Goal: Transaction & Acquisition: Book appointment/travel/reservation

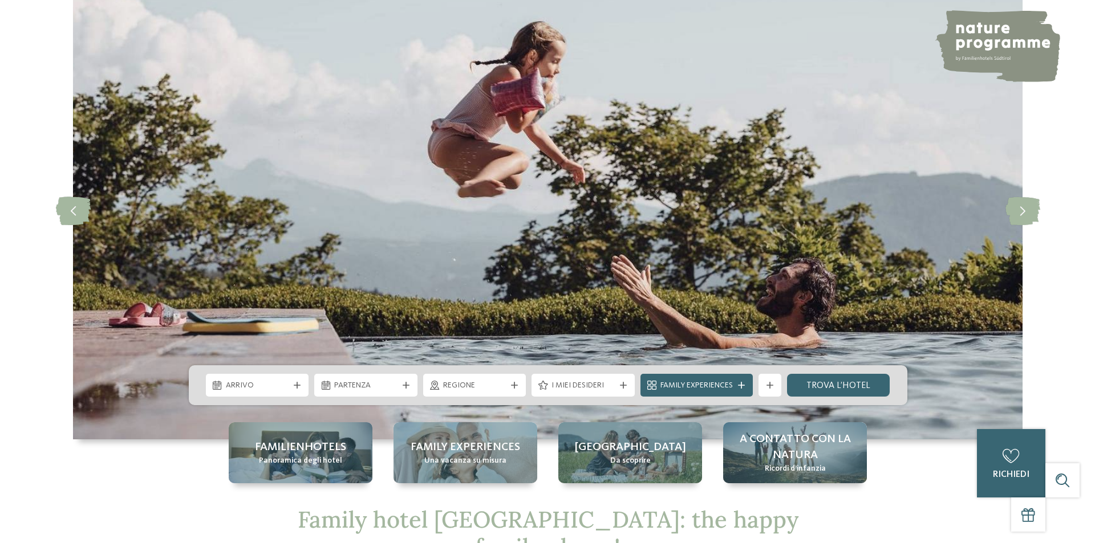
scroll to position [171, 0]
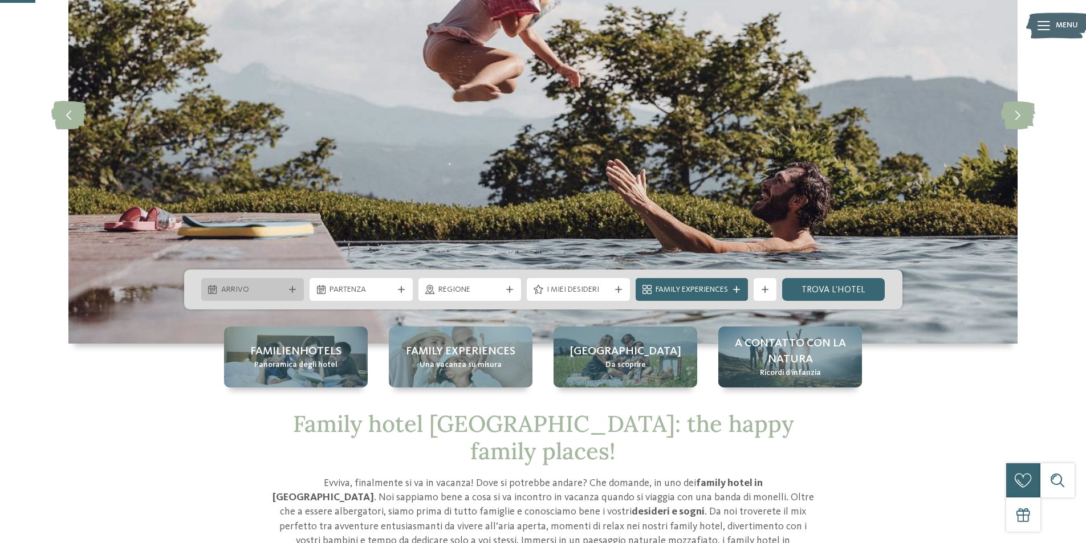
click at [255, 286] on span "Arrivo" at bounding box center [252, 289] width 63 height 11
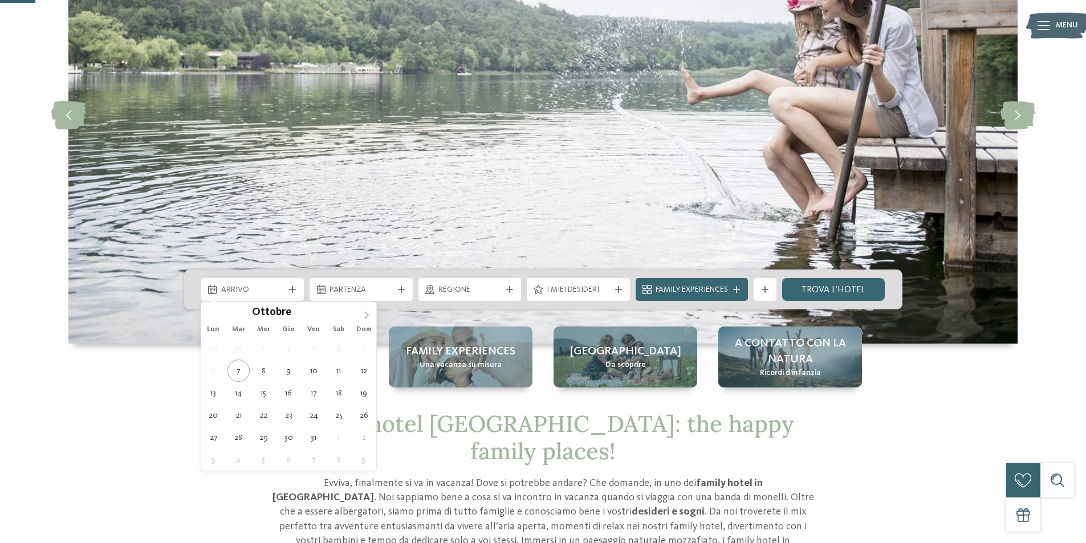
click at [367, 316] on icon at bounding box center [367, 315] width 8 height 8
type input "****"
click at [367, 316] on icon at bounding box center [367, 315] width 8 height 8
type div "02.01.2026"
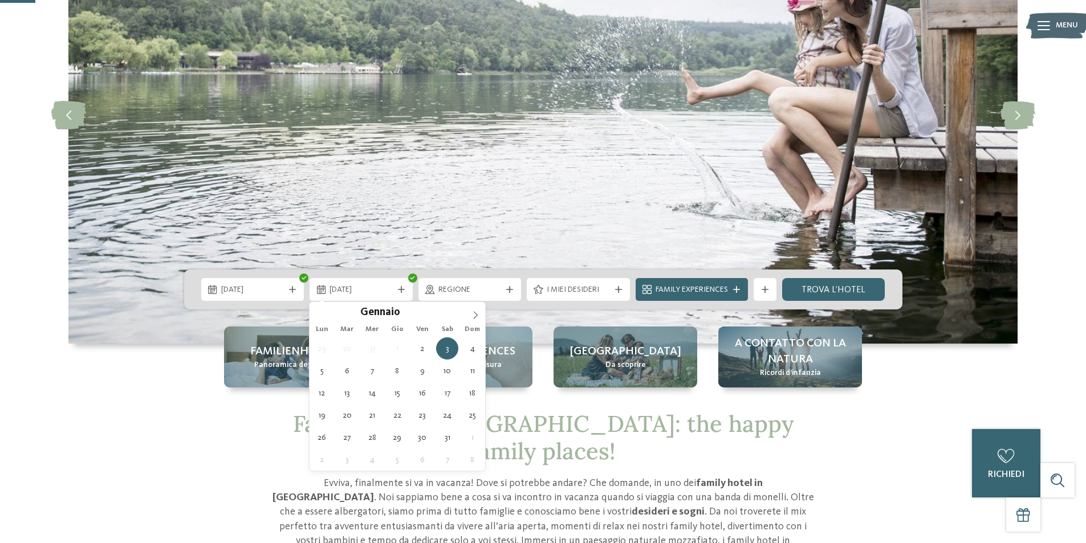
type input "****"
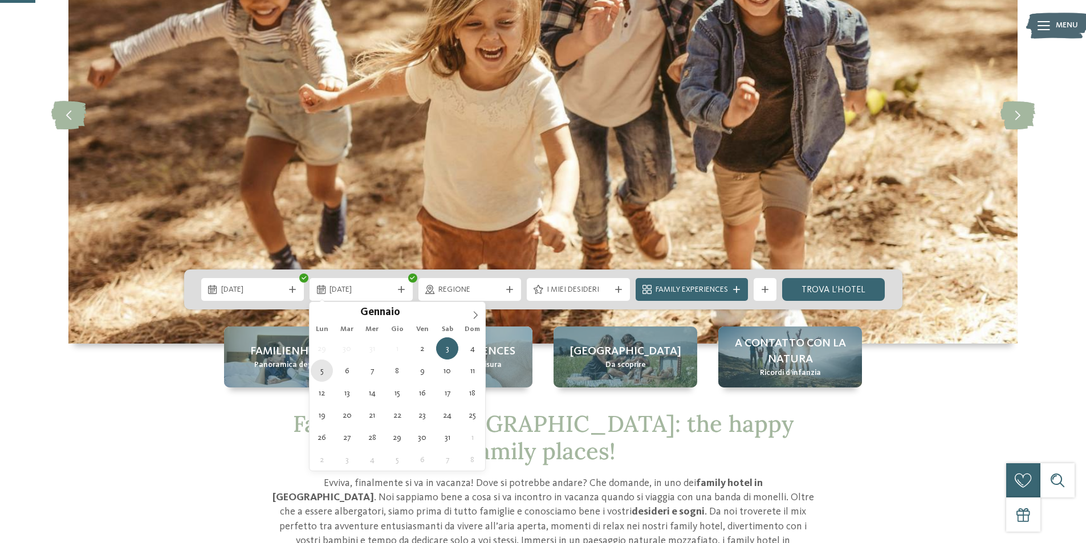
type div "05.01.2026"
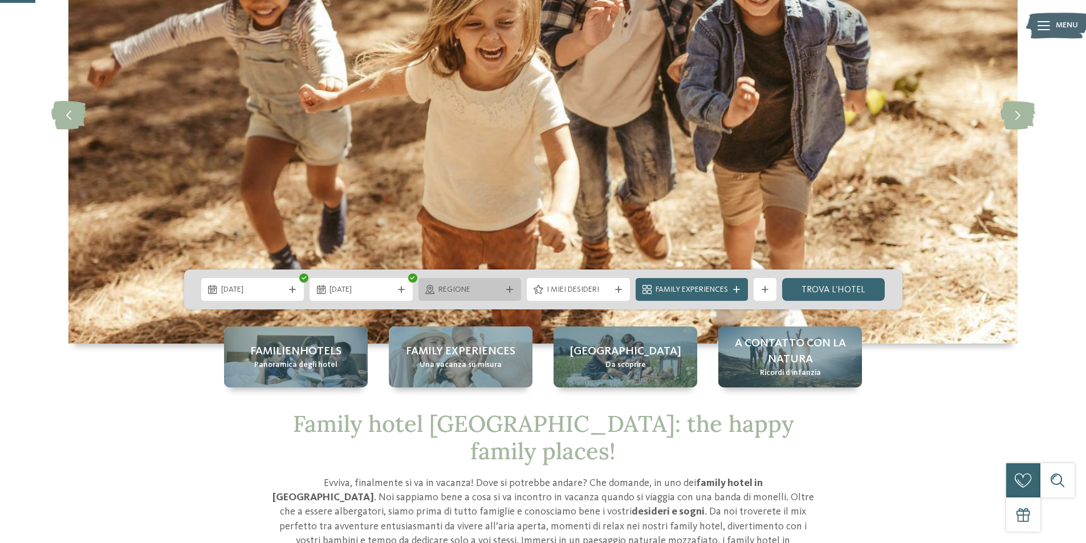
click at [505, 288] on div at bounding box center [509, 289] width 11 height 7
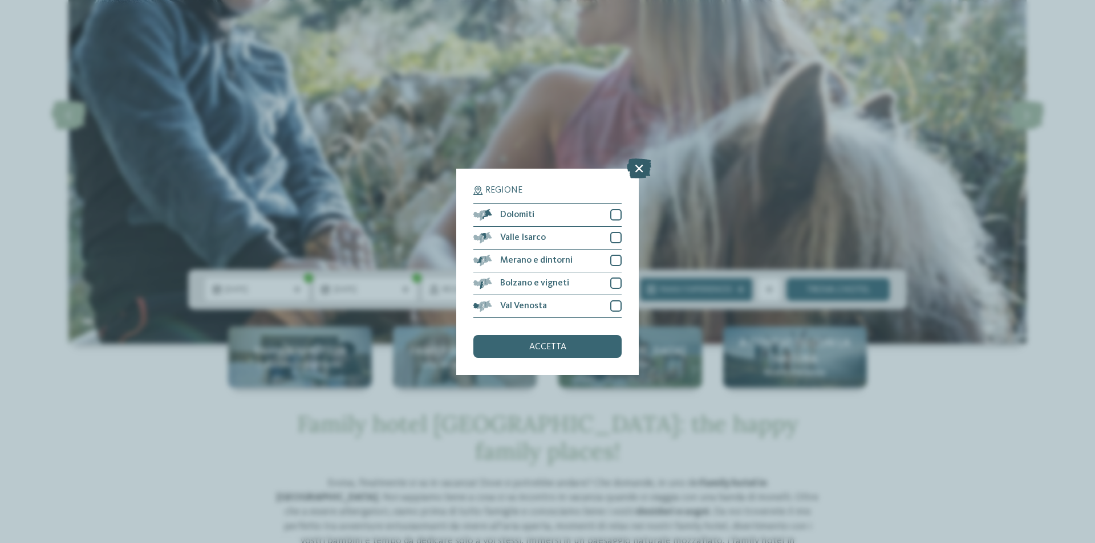
click at [636, 172] on icon at bounding box center [638, 168] width 25 height 20
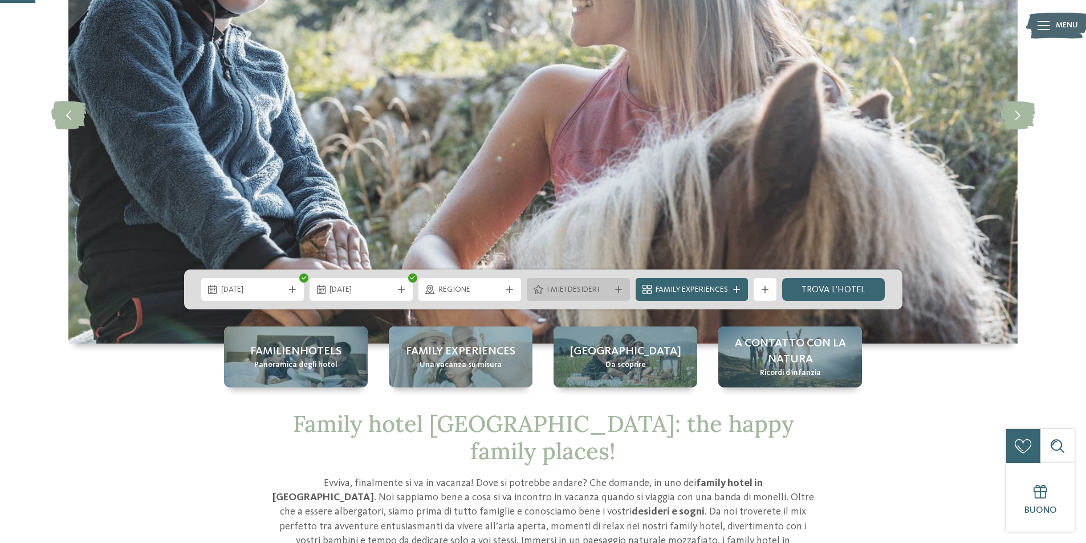
click at [608, 292] on span "I miei desideri" at bounding box center [578, 289] width 63 height 11
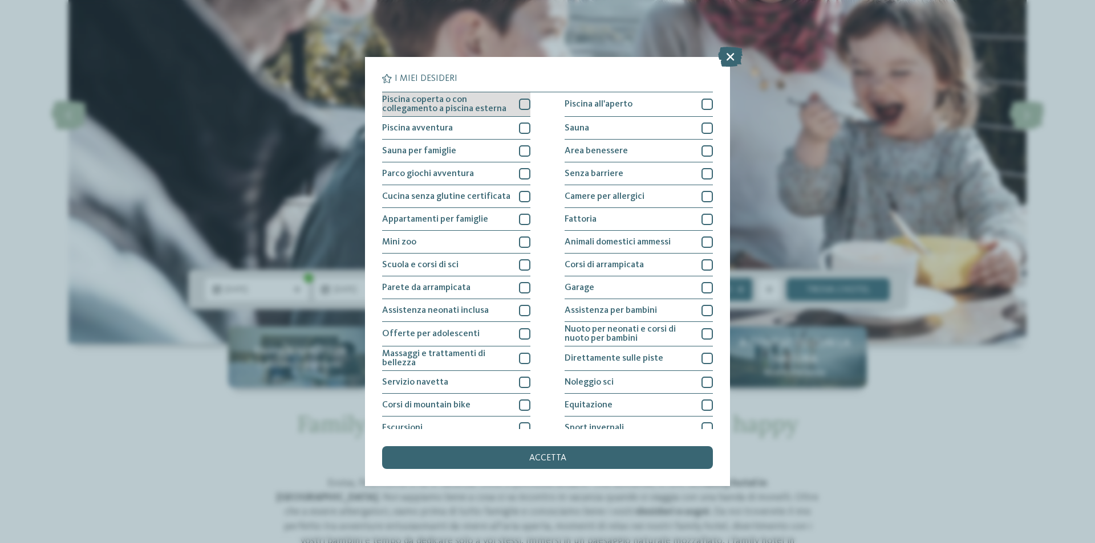
click at [519, 104] on div at bounding box center [524, 104] width 11 height 11
click at [522, 129] on div at bounding box center [524, 128] width 11 height 11
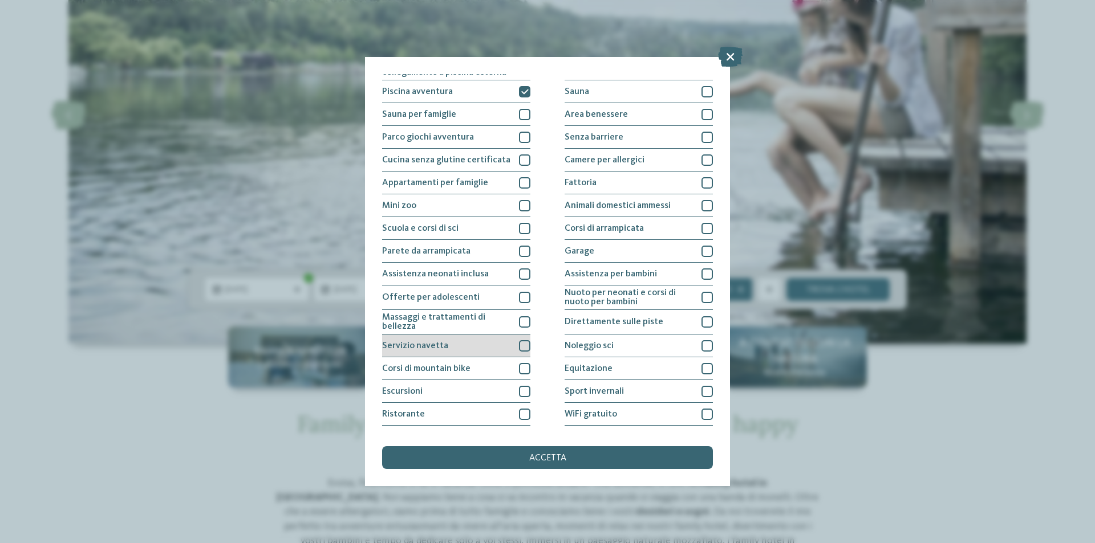
scroll to position [56, 0]
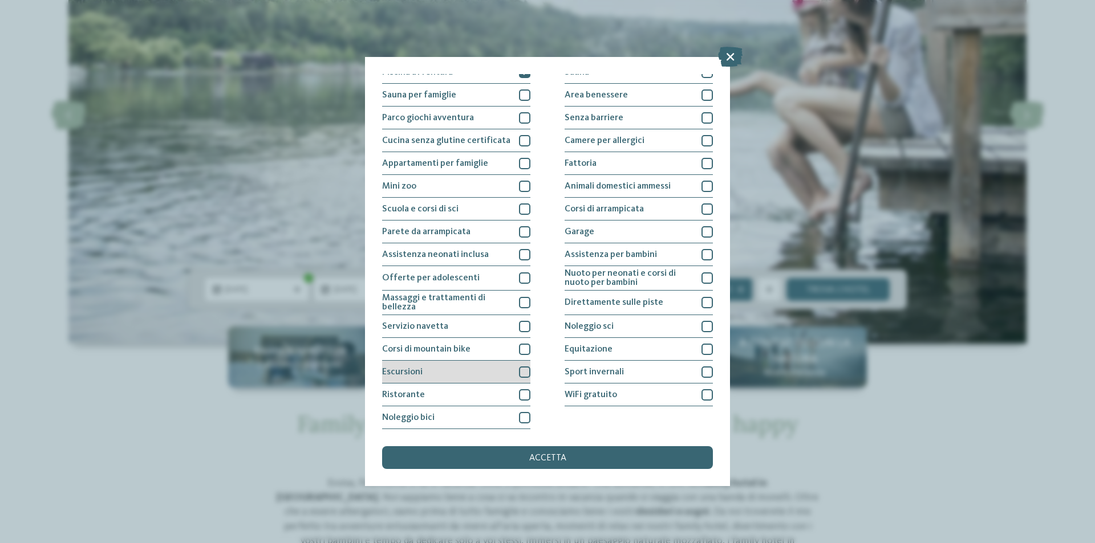
click at [519, 373] on div at bounding box center [524, 372] width 11 height 11
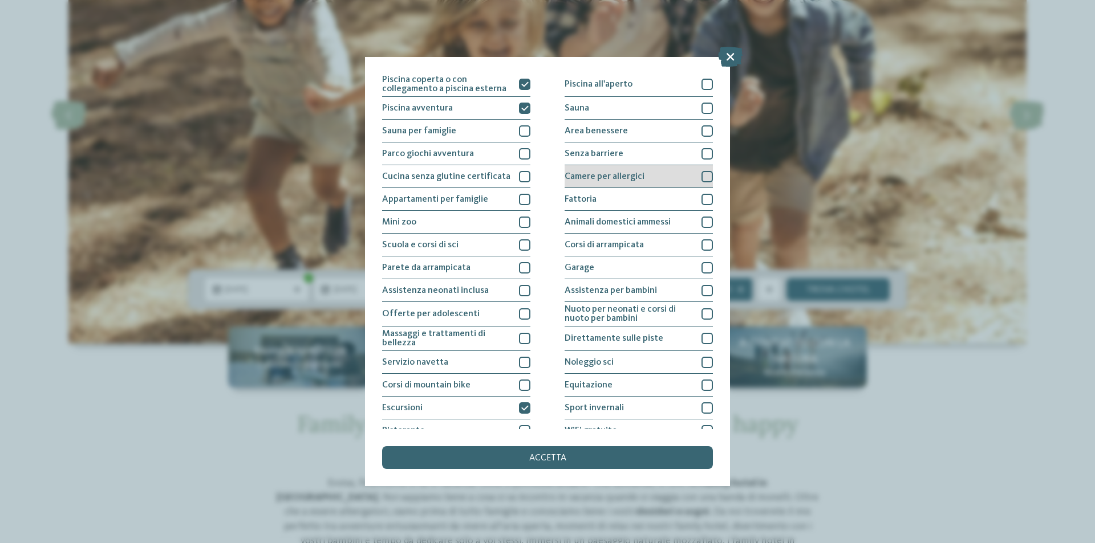
scroll to position [0, 0]
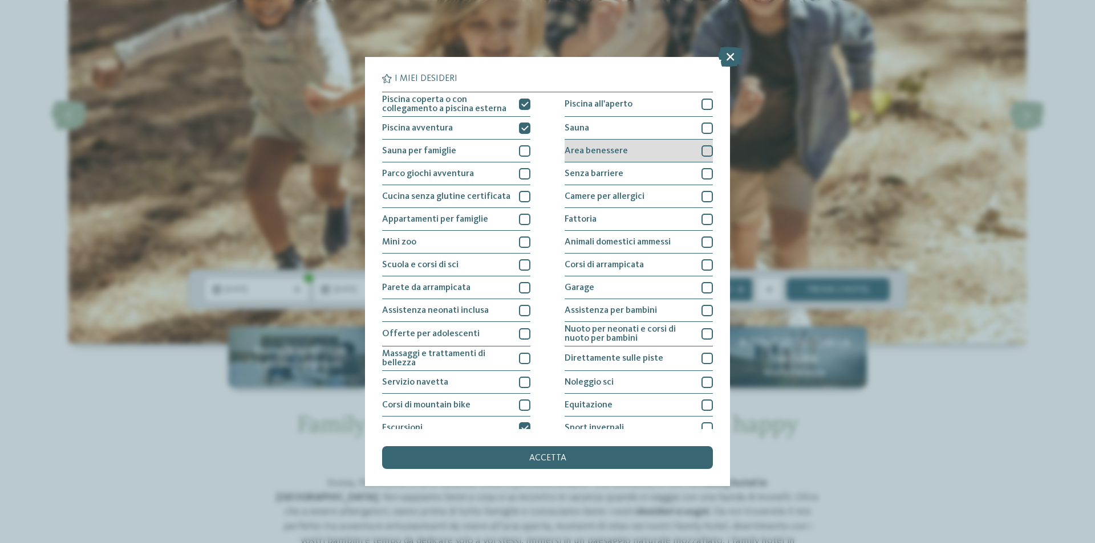
click at [701, 151] on div at bounding box center [706, 150] width 11 height 11
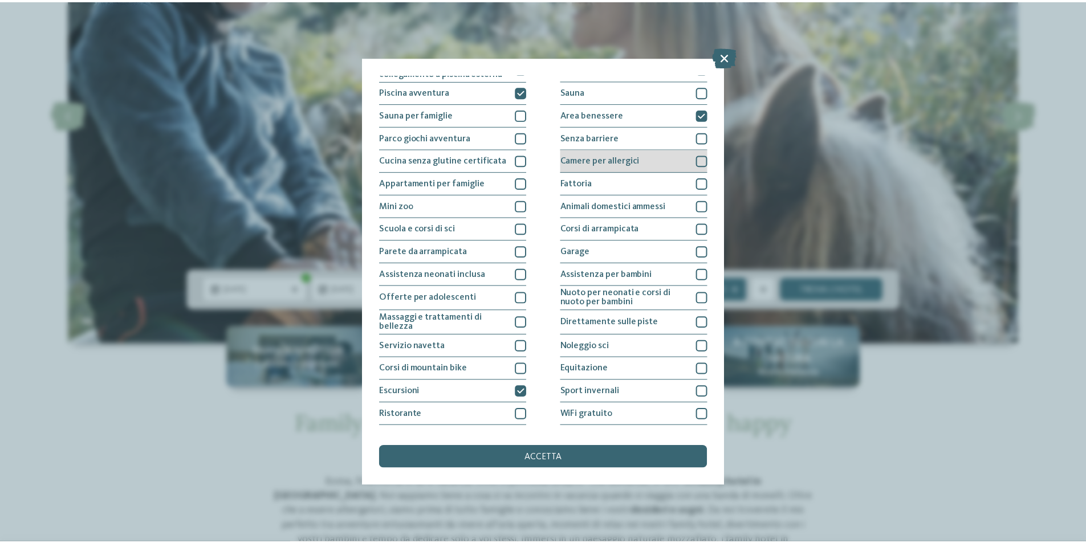
scroll to position [56, 0]
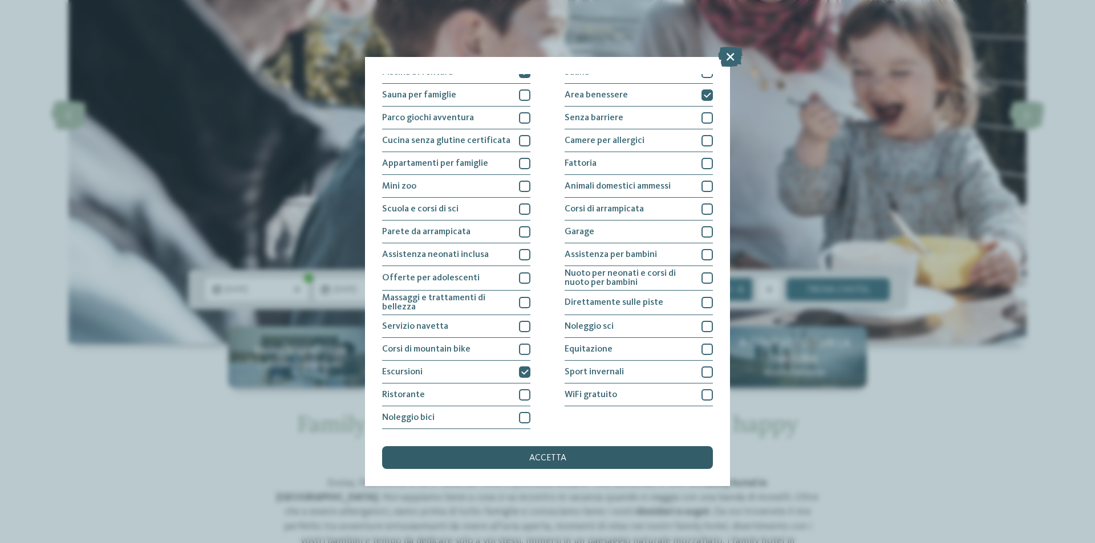
click at [568, 462] on div "accetta" at bounding box center [547, 457] width 331 height 23
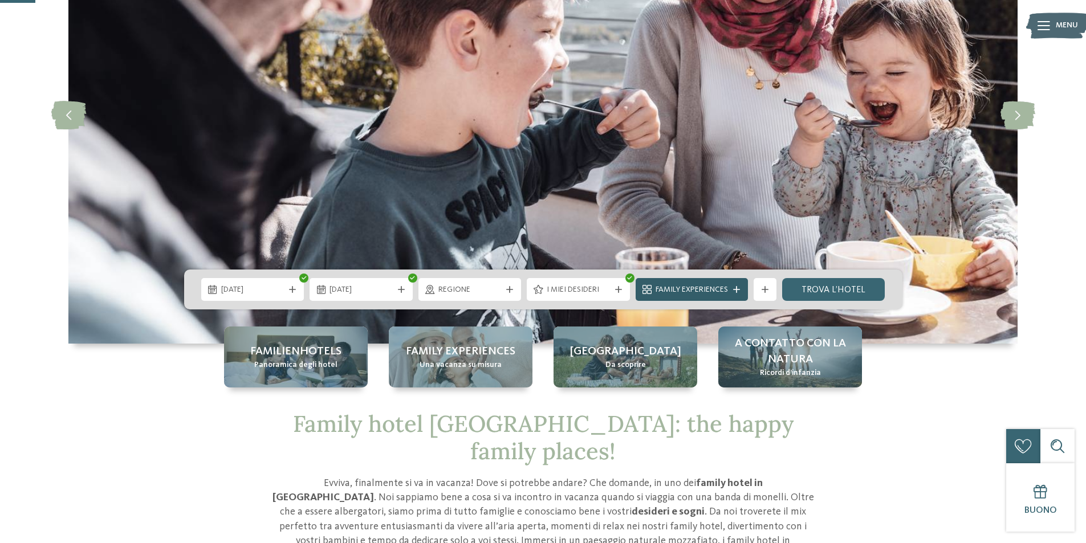
click at [705, 290] on span "Family Experiences" at bounding box center [692, 289] width 72 height 11
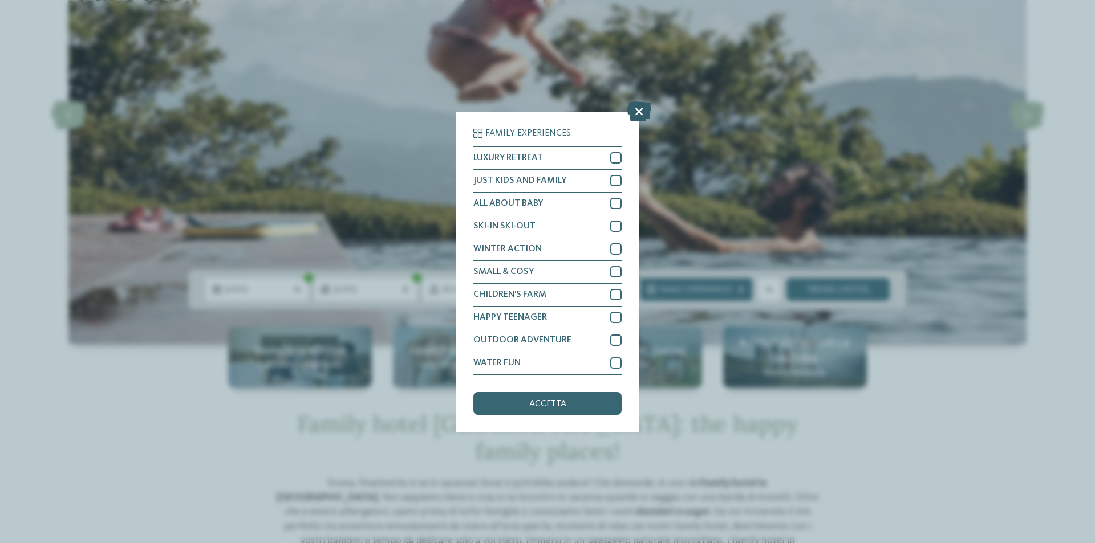
click at [639, 115] on icon at bounding box center [638, 111] width 25 height 20
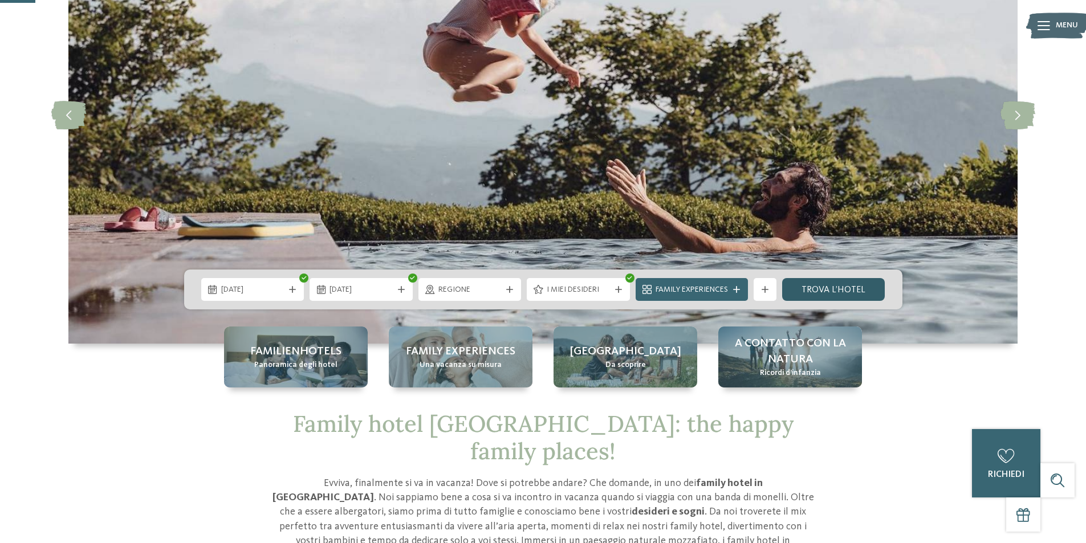
click at [832, 290] on link "trova l’hotel" at bounding box center [833, 289] width 103 height 23
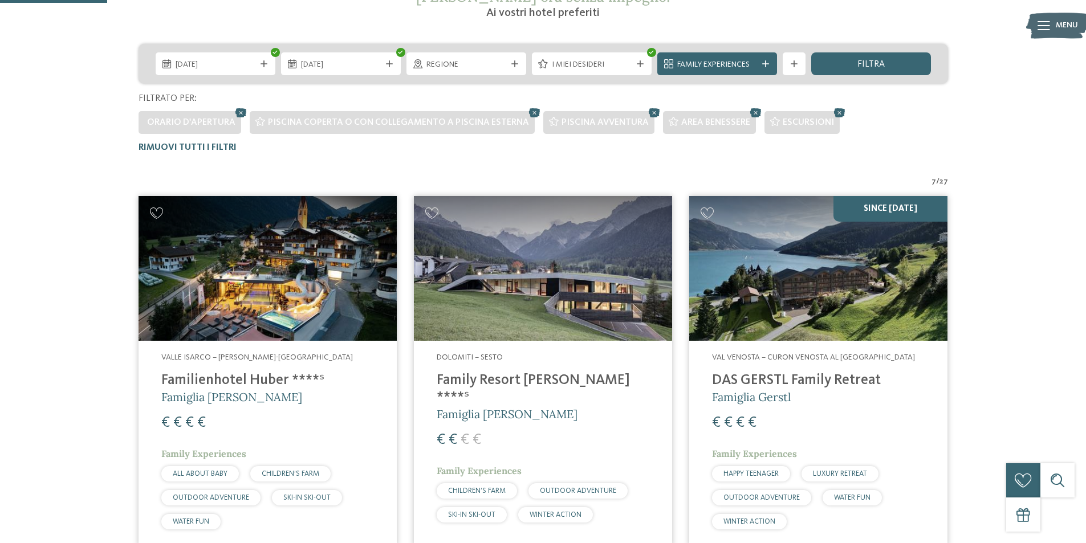
scroll to position [374, 0]
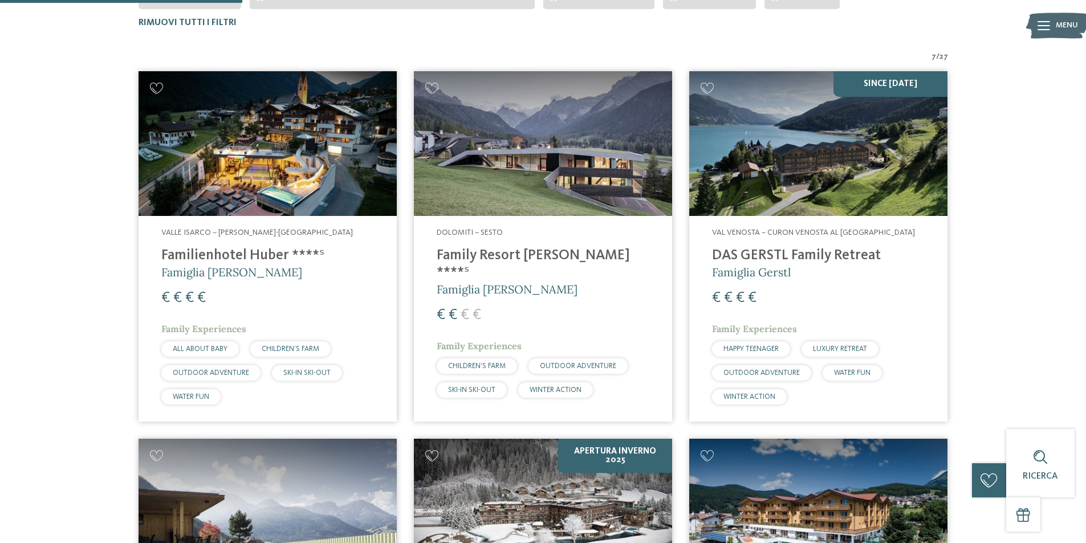
click at [241, 256] on h4 "Familienhotel Huber ****ˢ" at bounding box center [267, 255] width 213 height 17
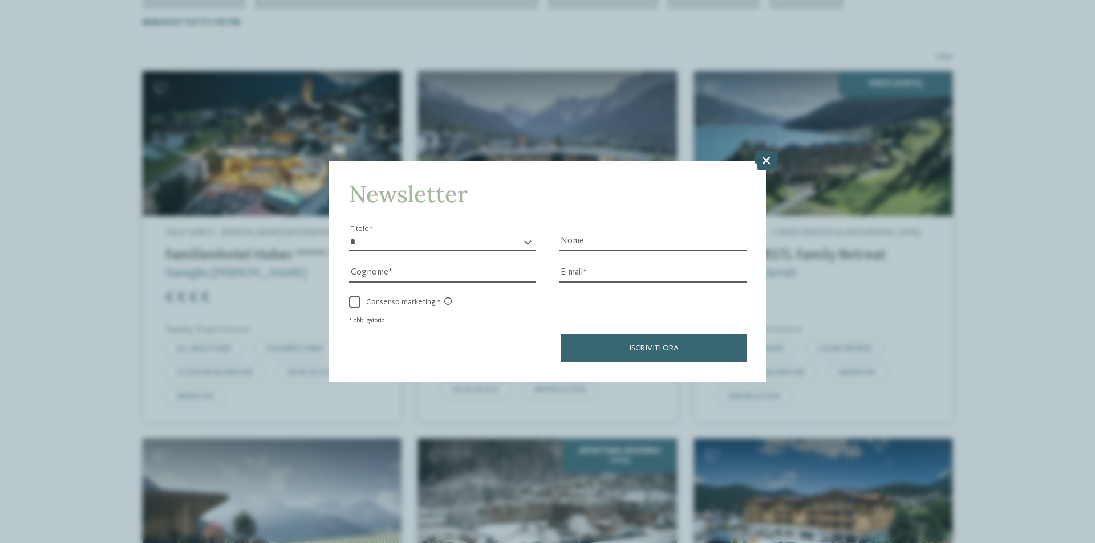
click at [763, 162] on icon at bounding box center [766, 160] width 25 height 20
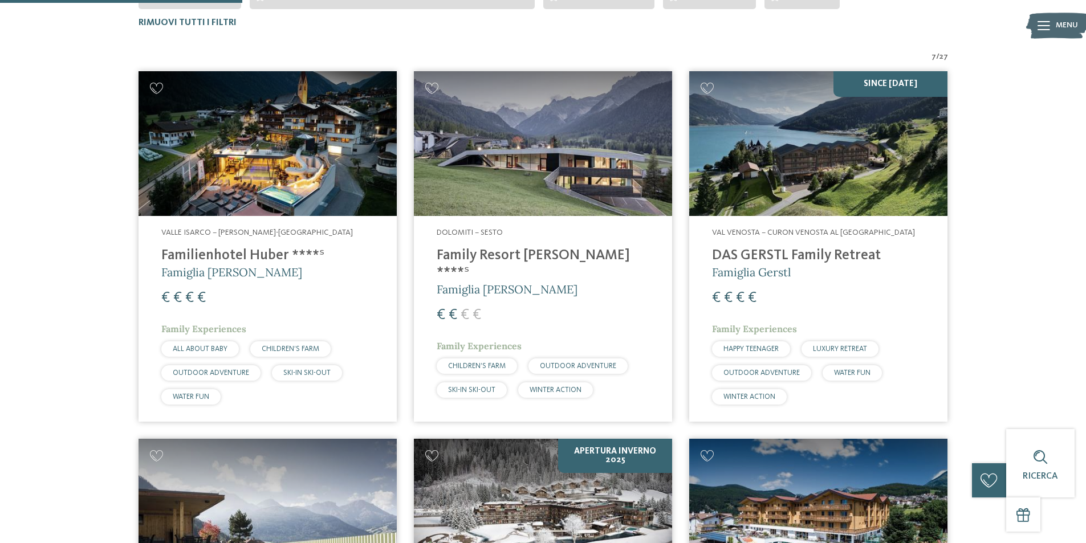
click at [510, 258] on h4 "Family Resort Rainer ****ˢ" at bounding box center [543, 264] width 213 height 34
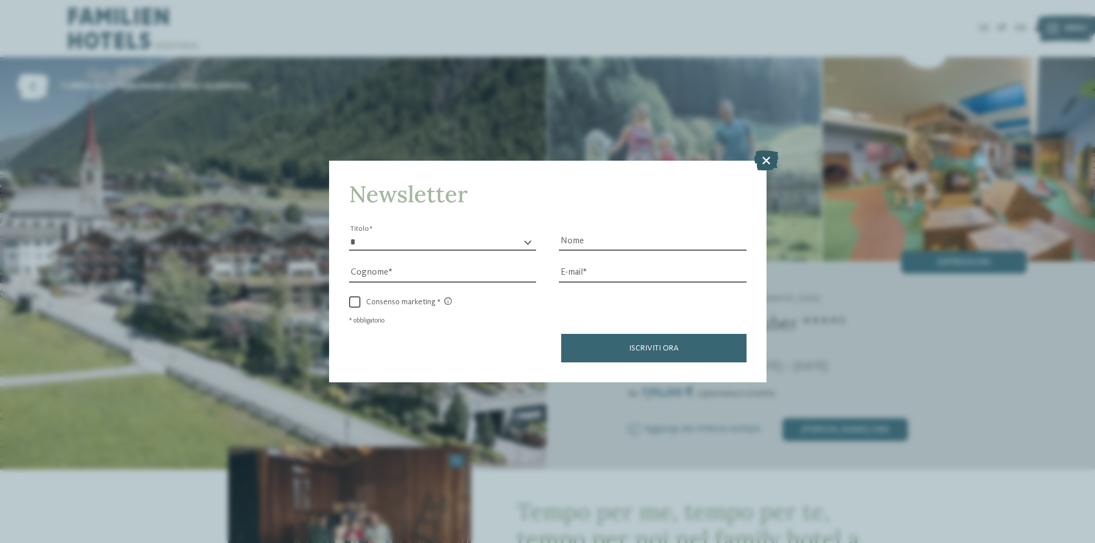
click at [762, 156] on icon at bounding box center [766, 160] width 25 height 20
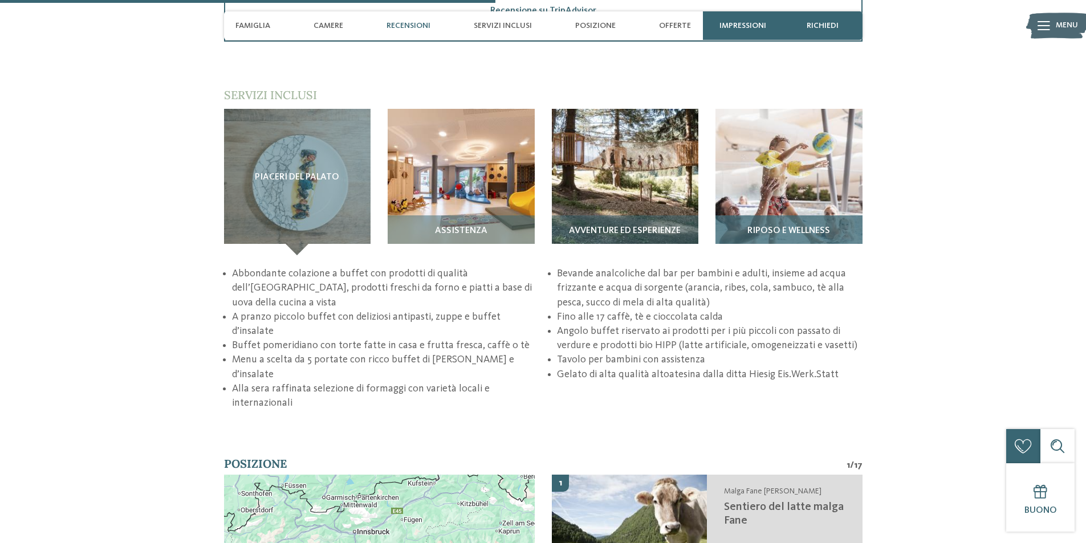
scroll to position [1824, 0]
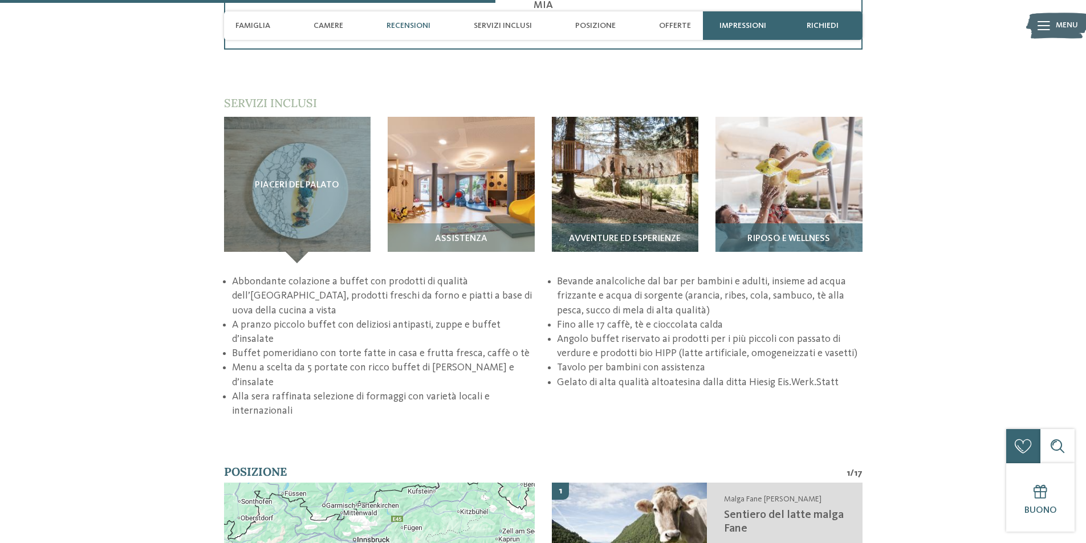
click at [806, 226] on div "Riposo e wellness" at bounding box center [788, 243] width 147 height 40
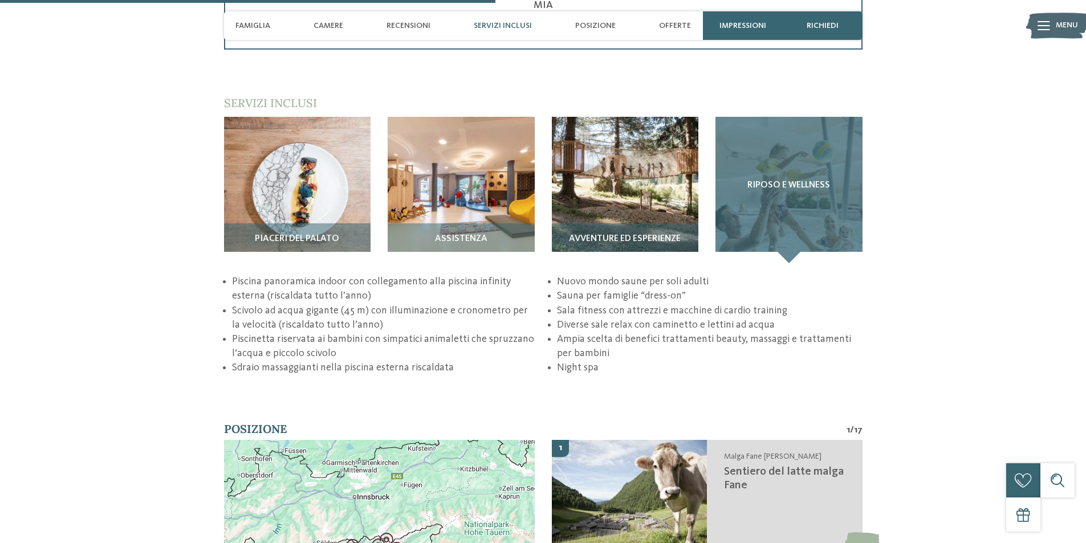
click at [798, 206] on div "Riposo e wellness" at bounding box center [788, 190] width 147 height 147
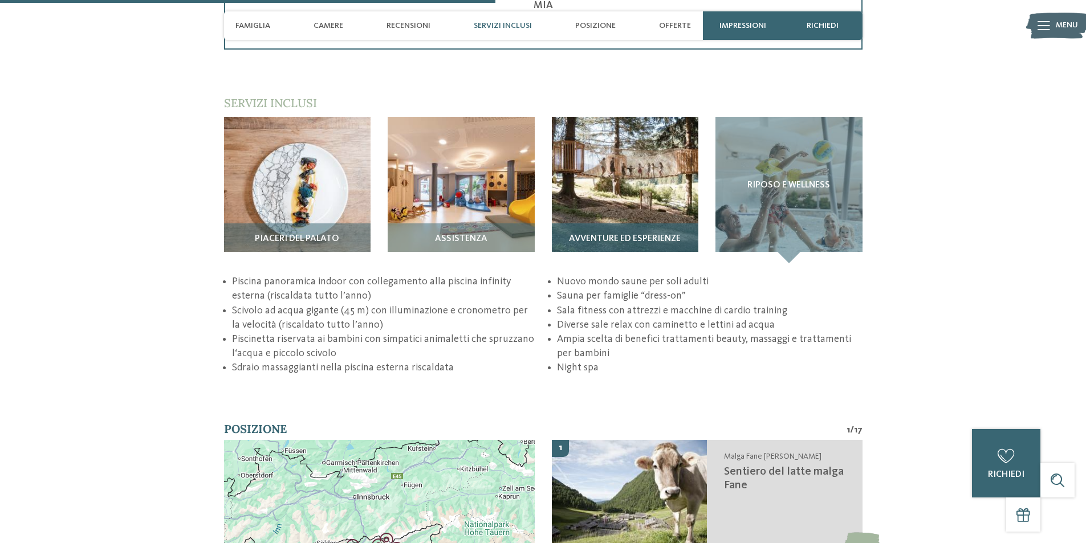
click at [626, 202] on img at bounding box center [625, 190] width 147 height 147
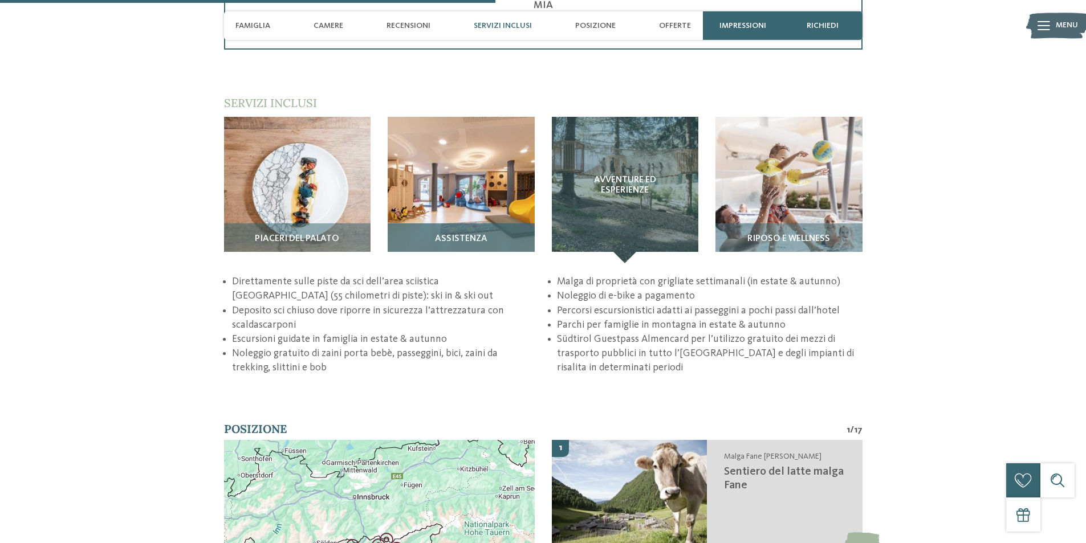
click at [465, 197] on img at bounding box center [461, 190] width 147 height 147
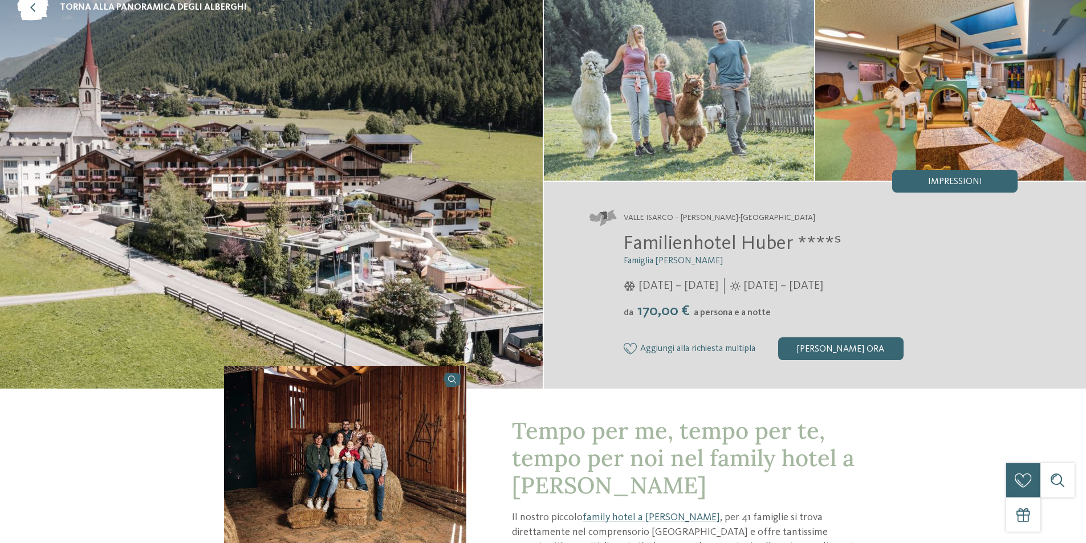
scroll to position [0, 0]
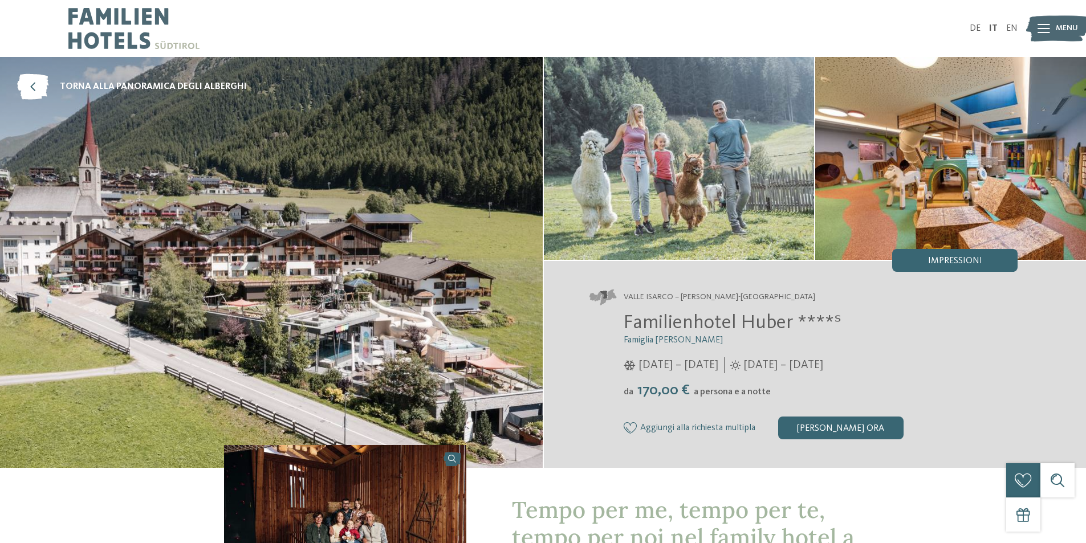
click at [1042, 29] on icon at bounding box center [1044, 28] width 13 height 9
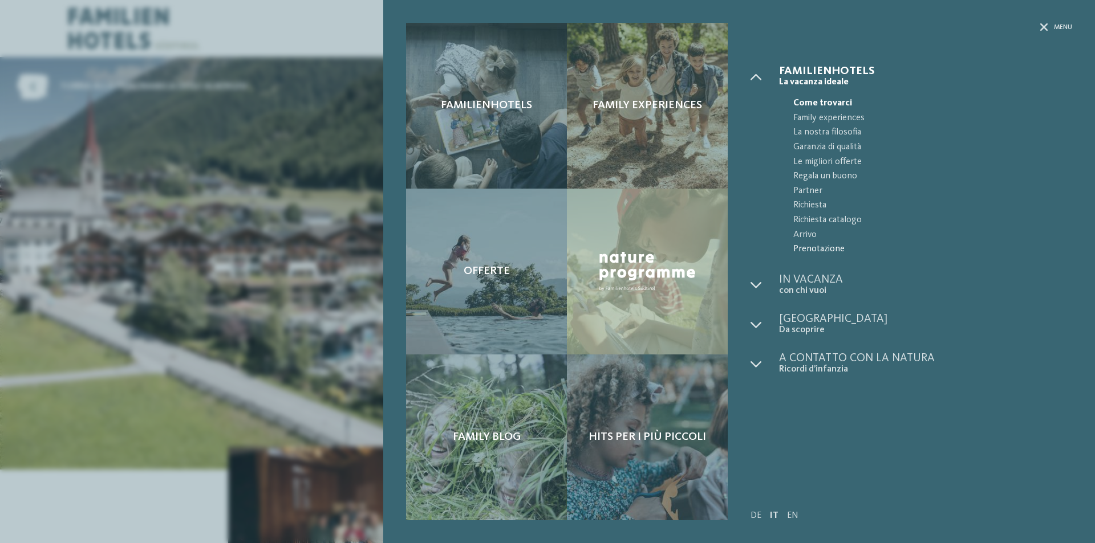
click at [831, 250] on span "Prenotazione" at bounding box center [932, 249] width 279 height 15
click at [313, 104] on div "Familienhotels Family experiences Offerte" at bounding box center [547, 271] width 1095 height 543
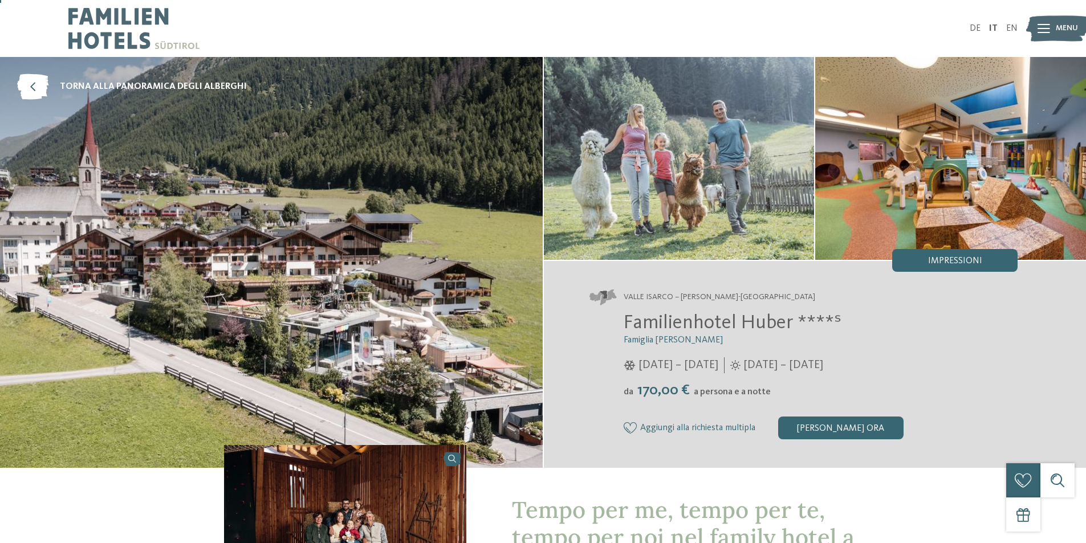
scroll to position [57, 0]
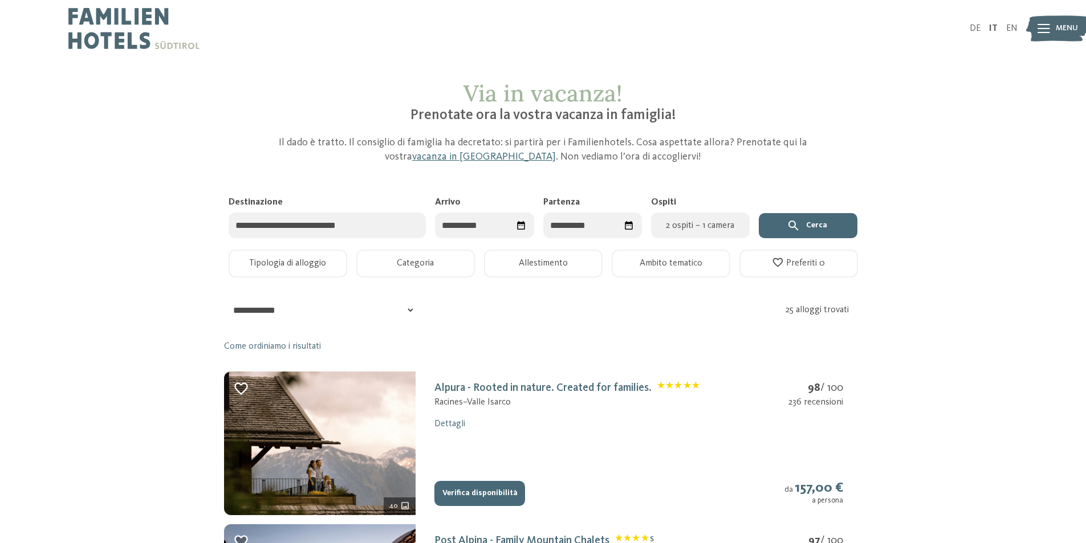
click at [397, 226] on input "Destinazione" at bounding box center [328, 226] width 198 height 26
click at [484, 222] on input "Arrivo" at bounding box center [484, 226] width 99 height 26
click at [574, 254] on span "Mese successivo" at bounding box center [577, 254] width 11 height 11
click at [574, 254] on span "Mese successivo" at bounding box center [576, 254] width 11 height 11
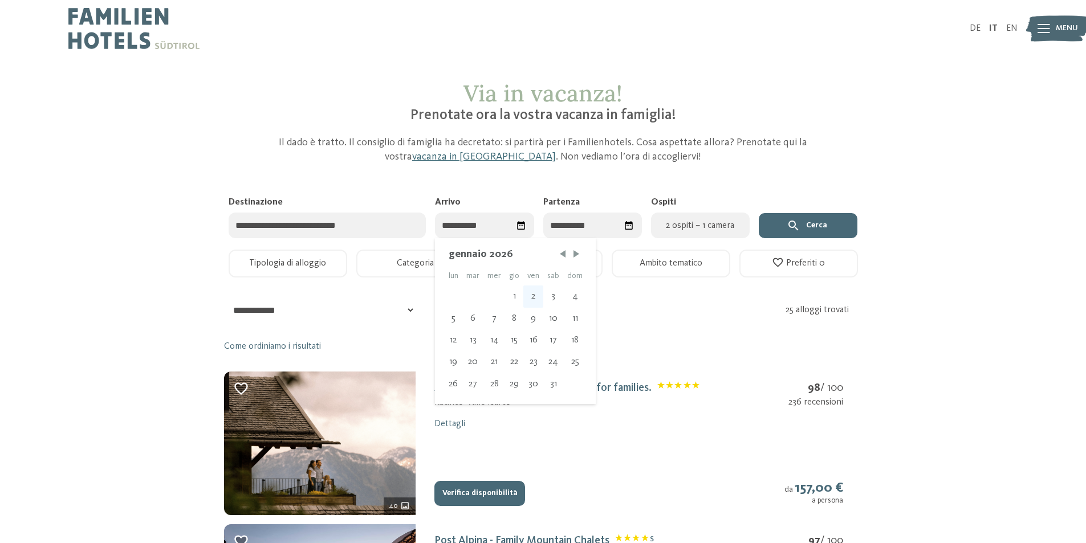
click at [530, 298] on div "2" at bounding box center [533, 297] width 20 height 22
type input "**********"
click at [502, 319] on div "5" at bounding box center [499, 319] width 18 height 22
type input "**********"
click at [724, 229] on span "2 ospiti – 1 camera" at bounding box center [700, 226] width 85 height 14
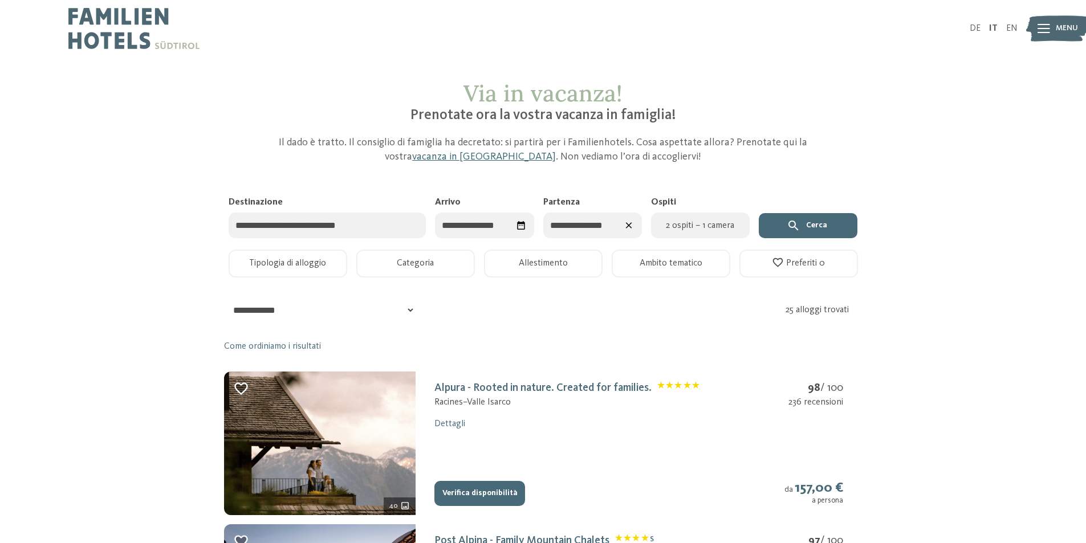
select select "*"
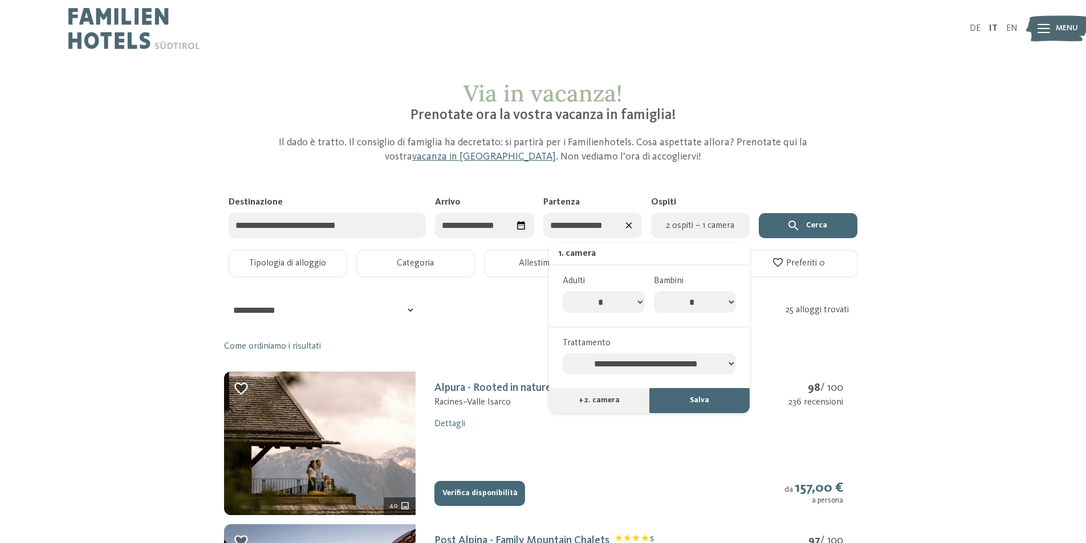
click at [723, 300] on select "* * * * * * * *" at bounding box center [695, 302] width 82 height 22
select select "*"
click at [654, 291] on select "* * * * * * * *" at bounding box center [695, 302] width 82 height 22
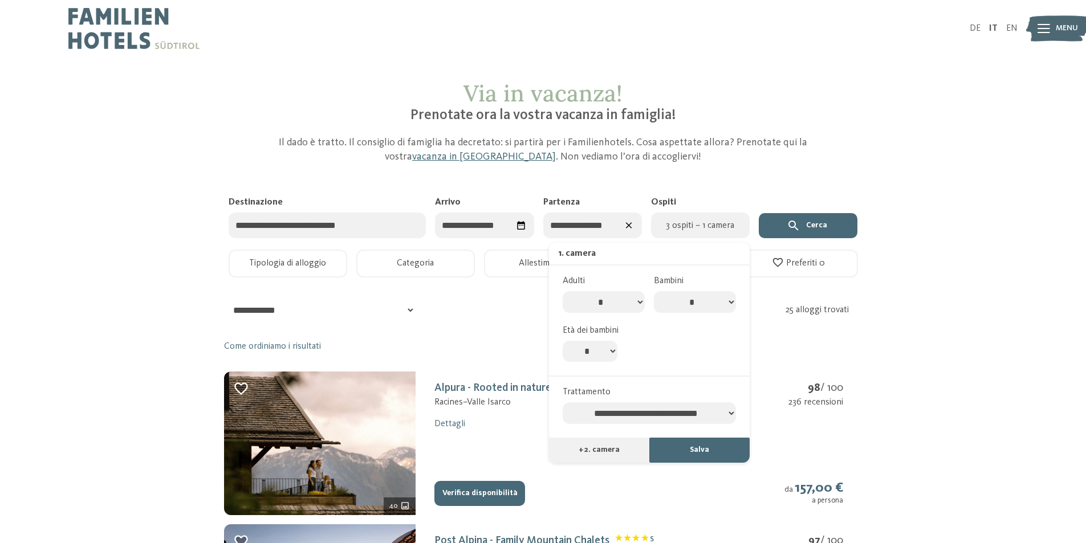
click at [615, 357] on select "* * * * * * * * * * ** ** ** ** ** ** ** **" at bounding box center [590, 352] width 55 height 22
select select "*"
click at [563, 341] on select "* * * * * * * * * * ** ** ** ** ** ** ** **" at bounding box center [590, 352] width 55 height 22
click at [709, 415] on select "**********" at bounding box center [649, 413] width 173 height 22
select select "**********"
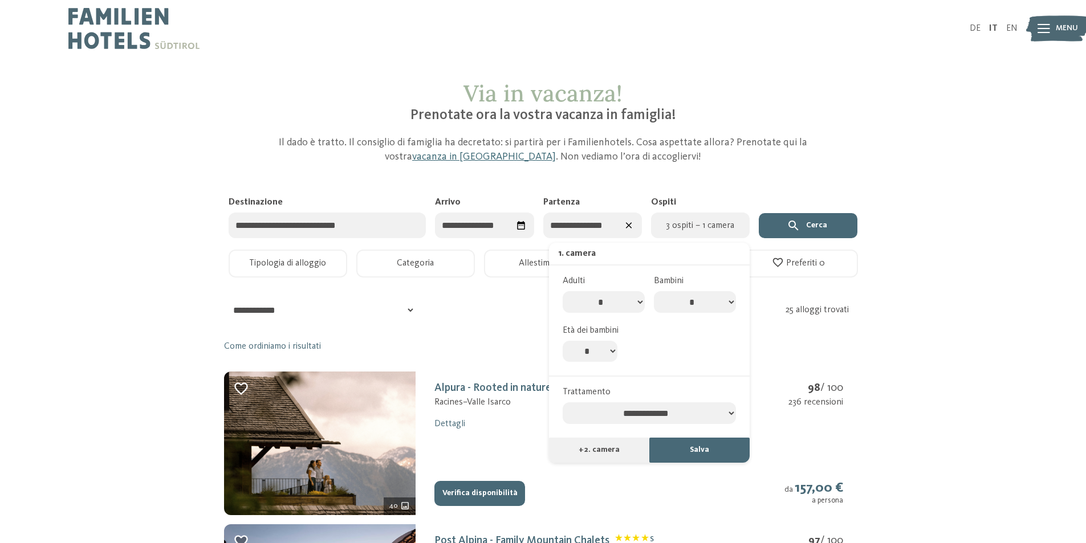
click at [563, 404] on select "**********" at bounding box center [649, 413] width 173 height 22
click at [702, 455] on button "Salva" at bounding box center [699, 450] width 100 height 25
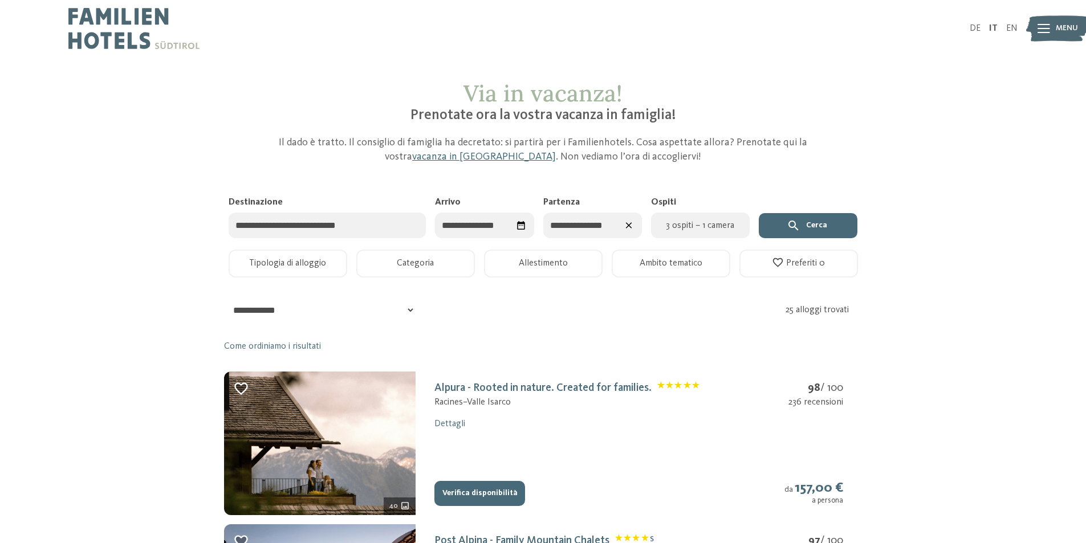
click at [796, 218] on button "Cerca" at bounding box center [808, 225] width 99 height 25
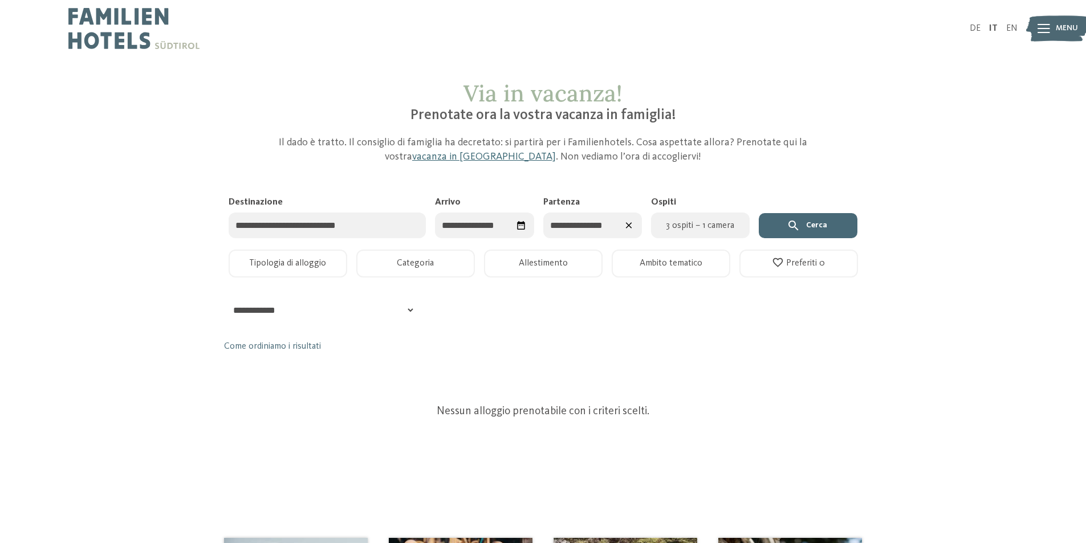
click at [355, 219] on input "Destinazione" at bounding box center [328, 226] width 198 height 26
click at [353, 224] on input "Destinazione" at bounding box center [328, 226] width 198 height 26
click at [318, 262] on button "Tipologia di alloggio" at bounding box center [288, 264] width 119 height 28
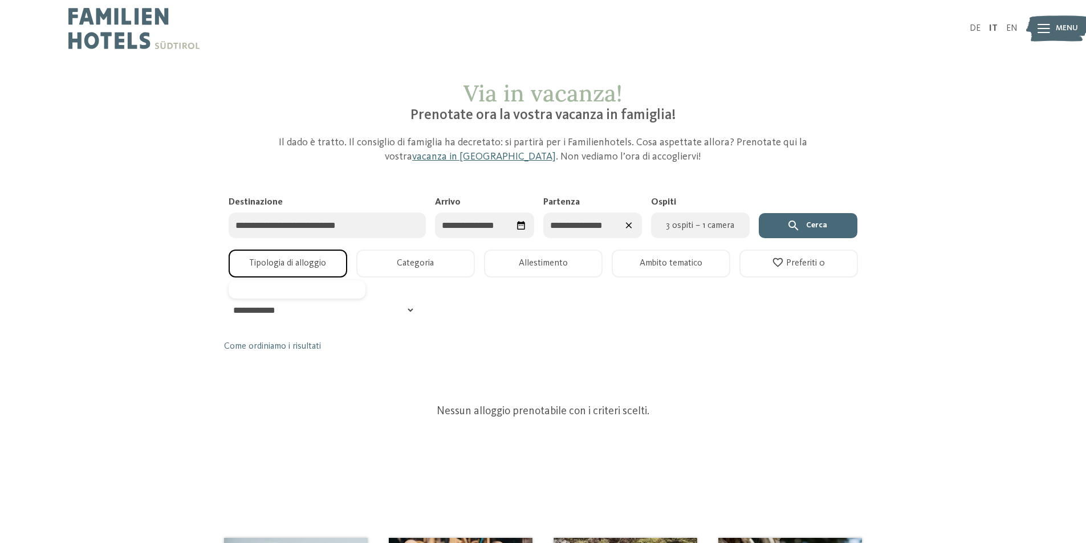
click at [412, 260] on button "Categoria" at bounding box center [415, 264] width 119 height 28
click at [330, 259] on button "Tipologia di alloggio" at bounding box center [288, 264] width 119 height 28
click at [342, 224] on input "Destinazione" at bounding box center [328, 226] width 198 height 26
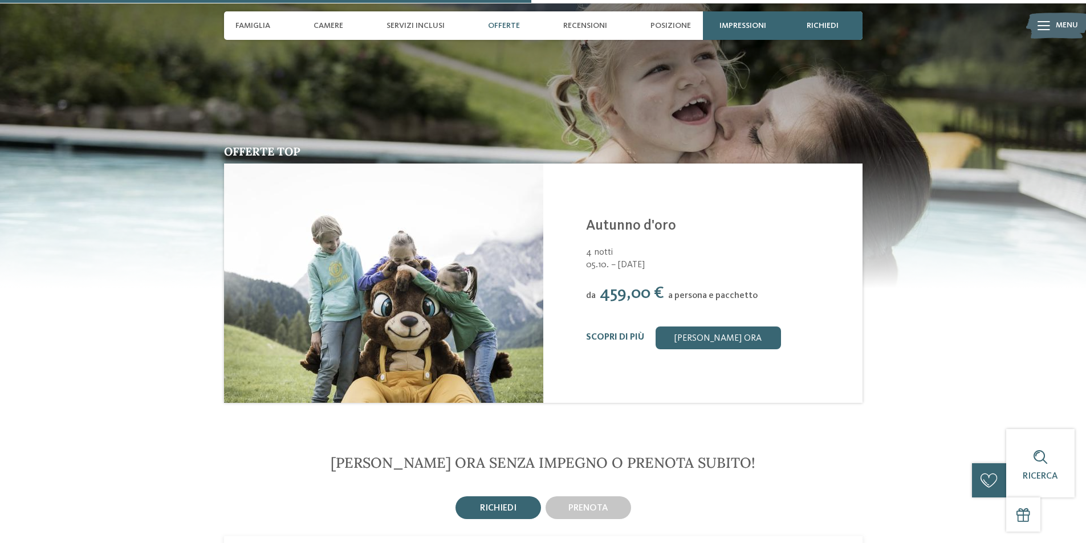
scroll to position [1824, 0]
